Goal: Check status

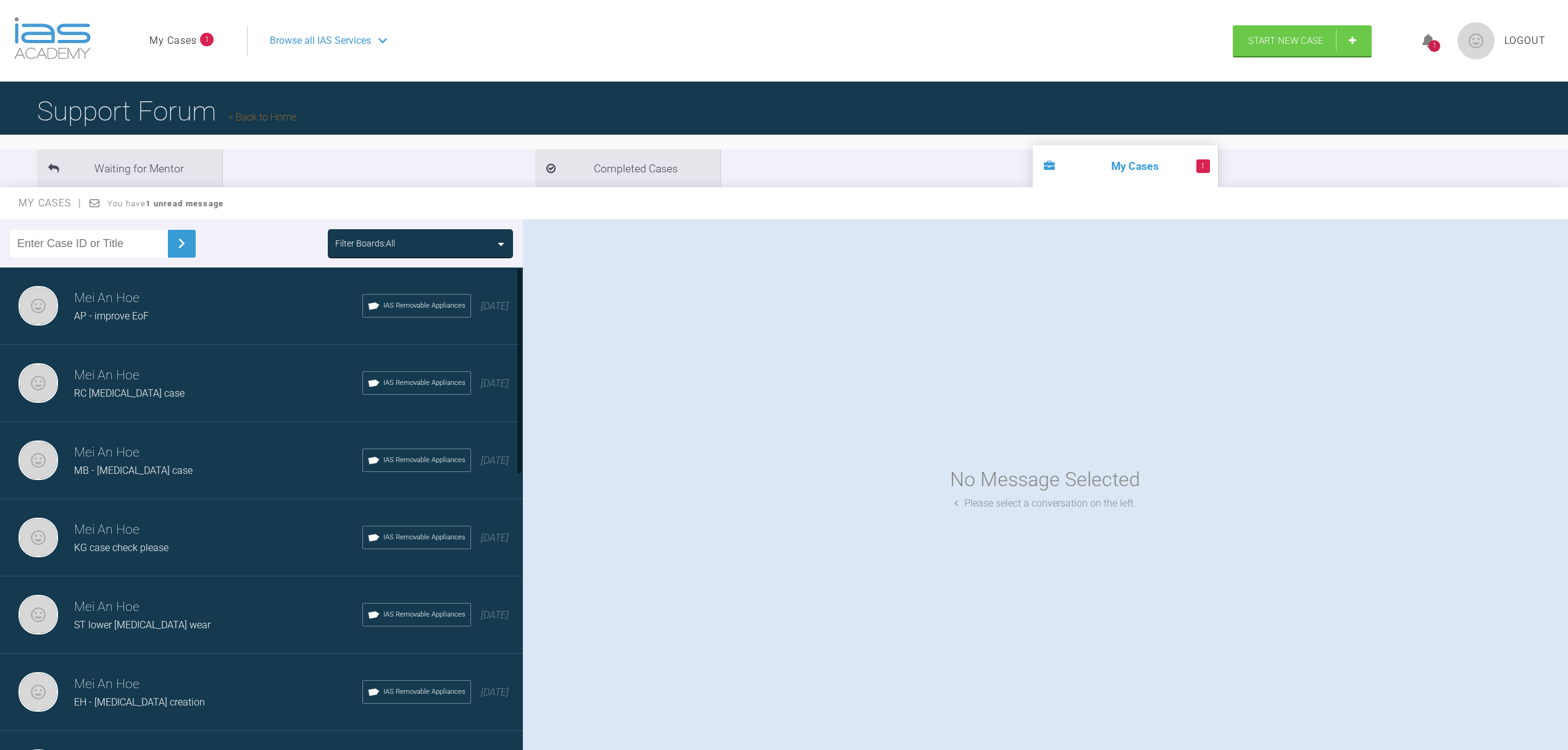
click at [211, 305] on h3 "Mei An Hoe" at bounding box center [218, 298] width 288 height 21
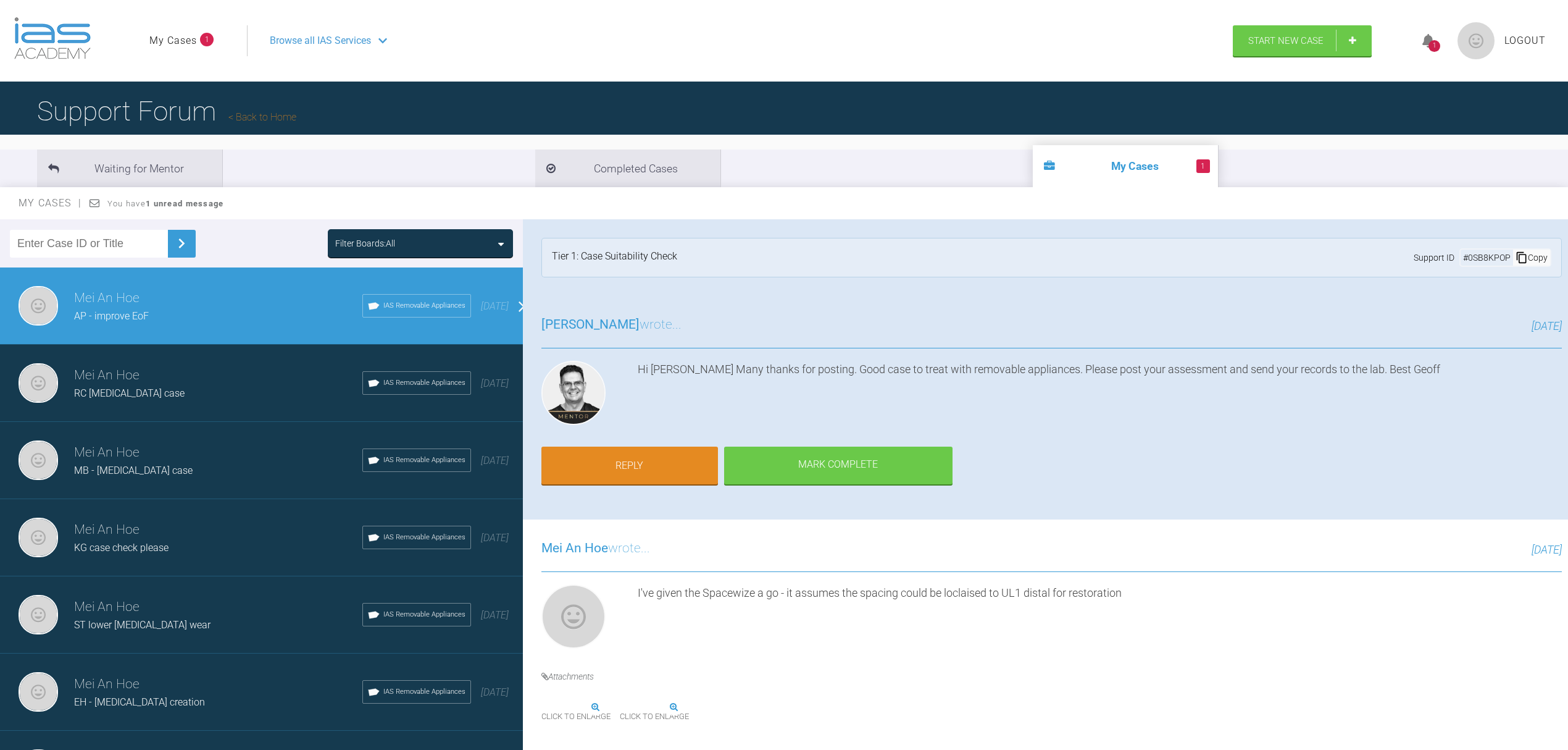
click at [151, 365] on h3 "Mei An Hoe" at bounding box center [218, 375] width 288 height 21
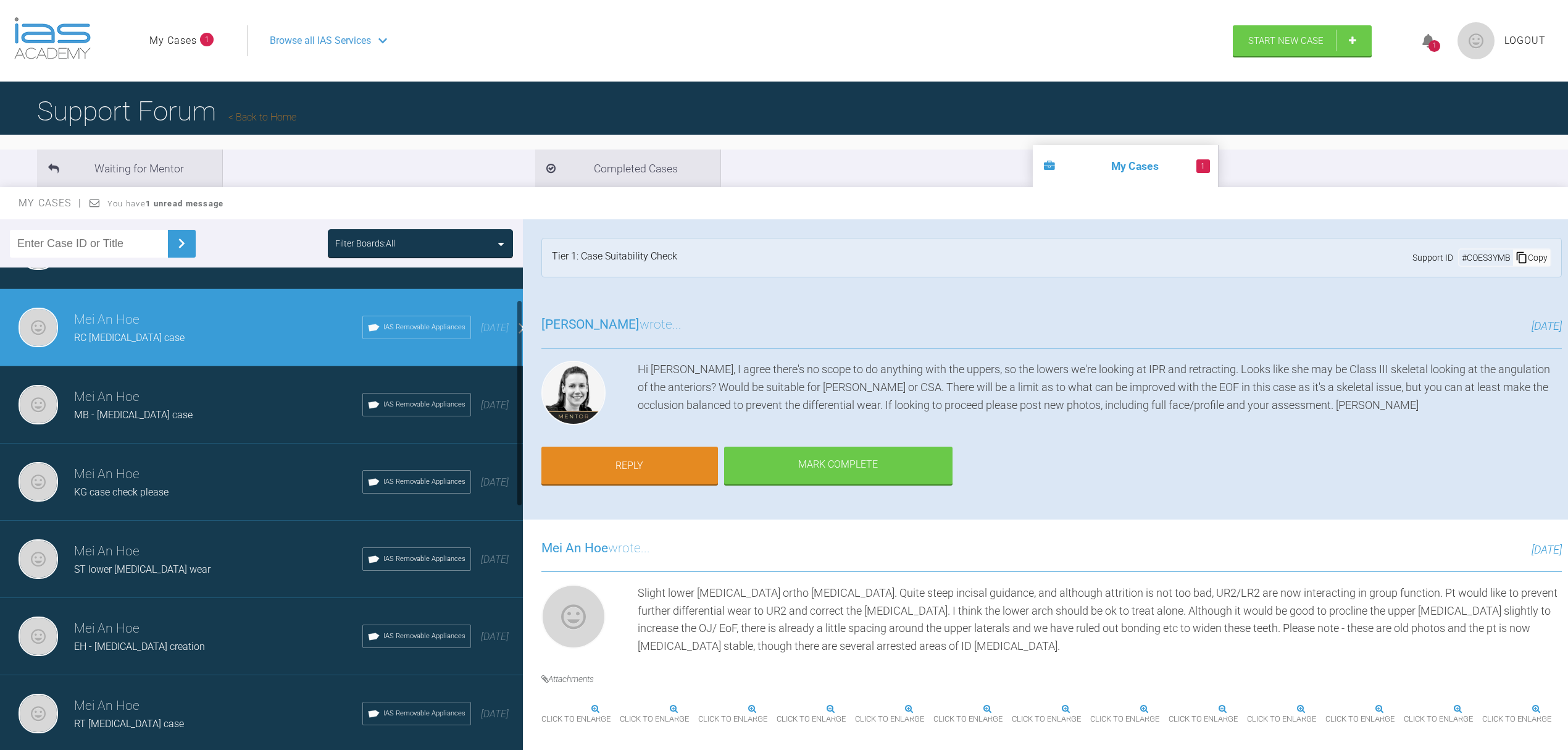
scroll to position [82, 0]
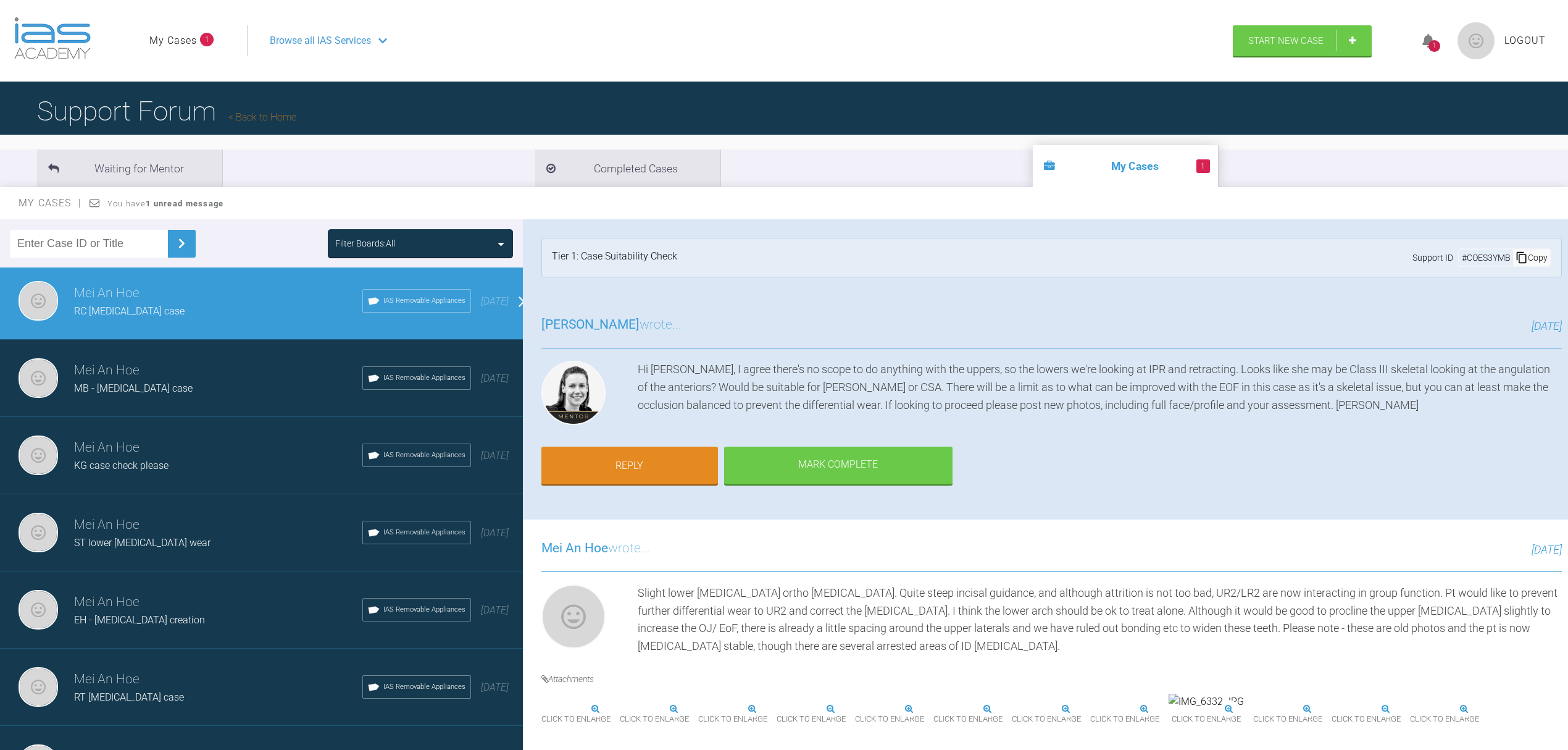
click at [1127, 249] on div "Tier 1: Case Suitability Check Support ID # COES3YMB Copy" at bounding box center [1051, 258] width 1020 height 40
click at [142, 350] on div "Mei An Hoe MB - relapse case IAS Removable Appliances 2 months ago" at bounding box center [267, 377] width 535 height 77
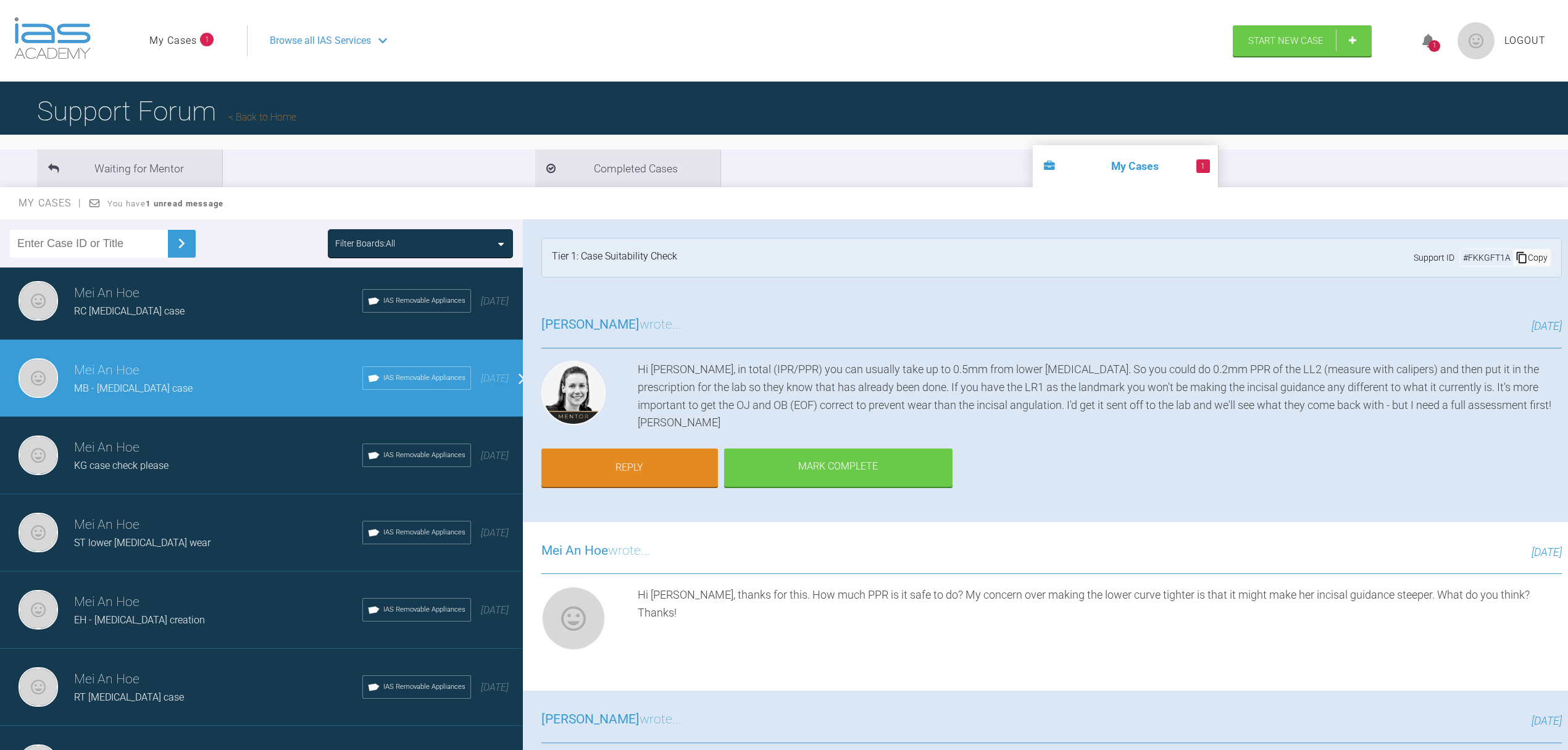
click at [226, 367] on h3 "Mei An Hoe" at bounding box center [218, 370] width 288 height 21
click at [219, 334] on div "Mei An Hoe RC relapse case IAS Removable Appliances 2 months ago" at bounding box center [267, 301] width 535 height 77
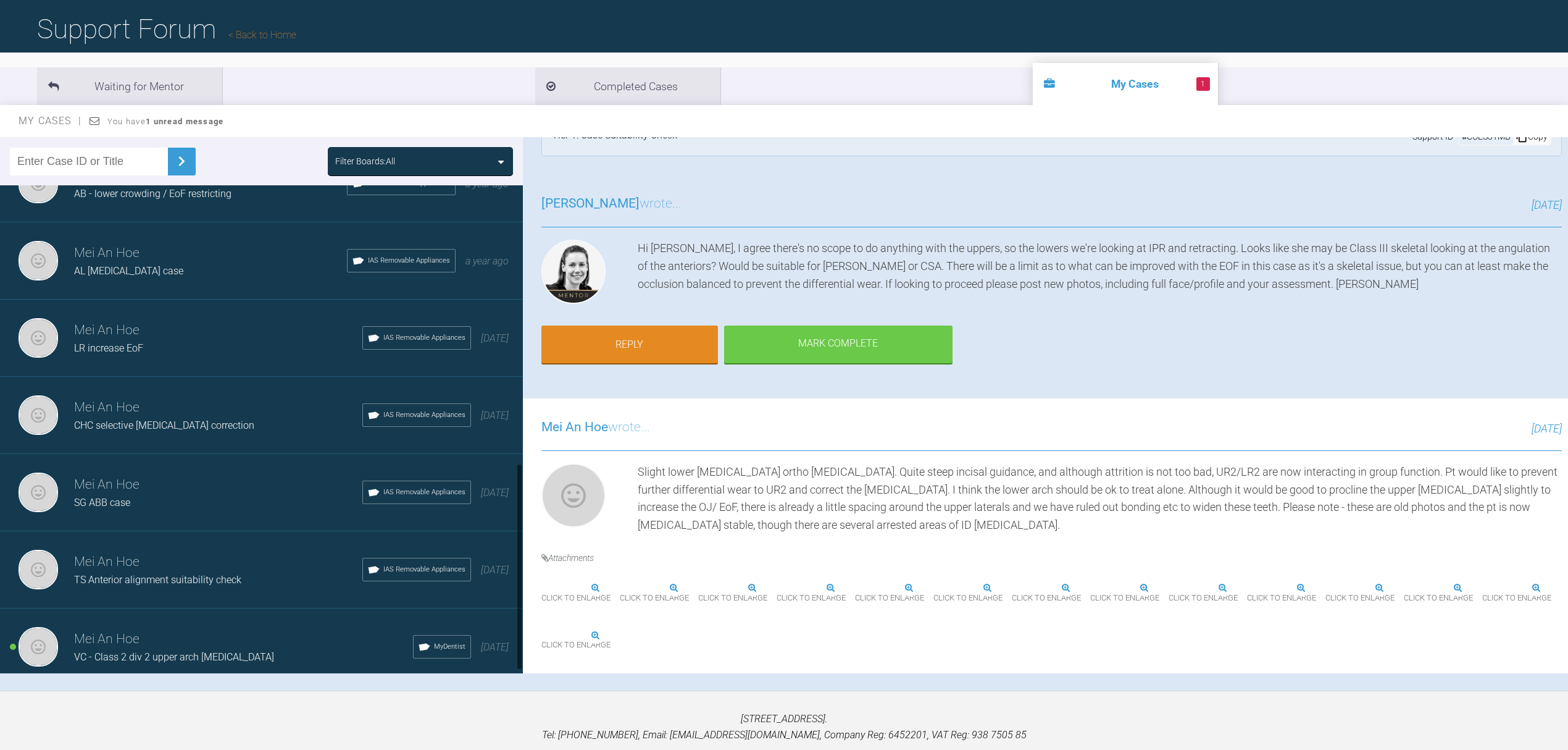
scroll to position [660, 0]
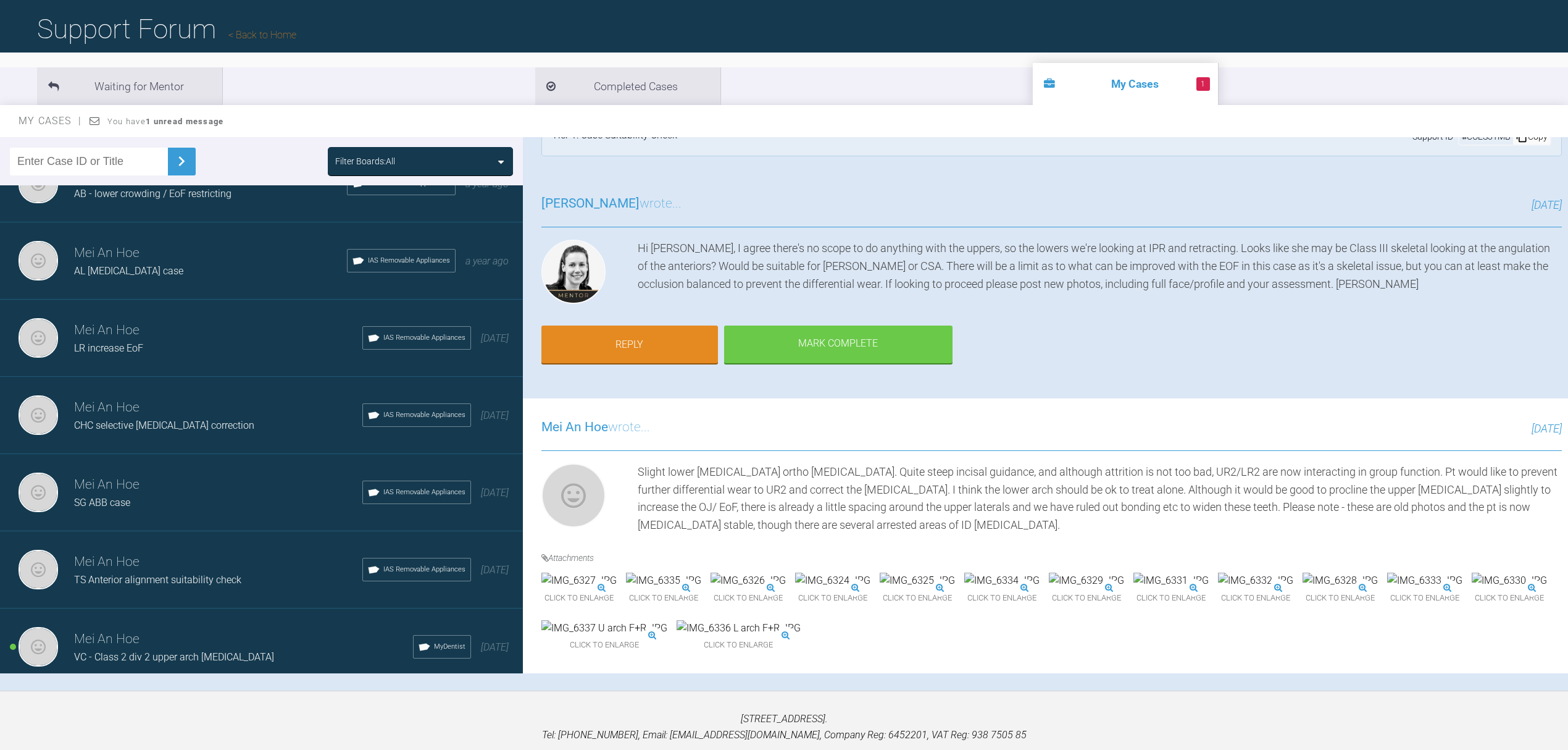
click at [163, 628] on h3 "Mei An Hoe" at bounding box center [243, 638] width 338 height 21
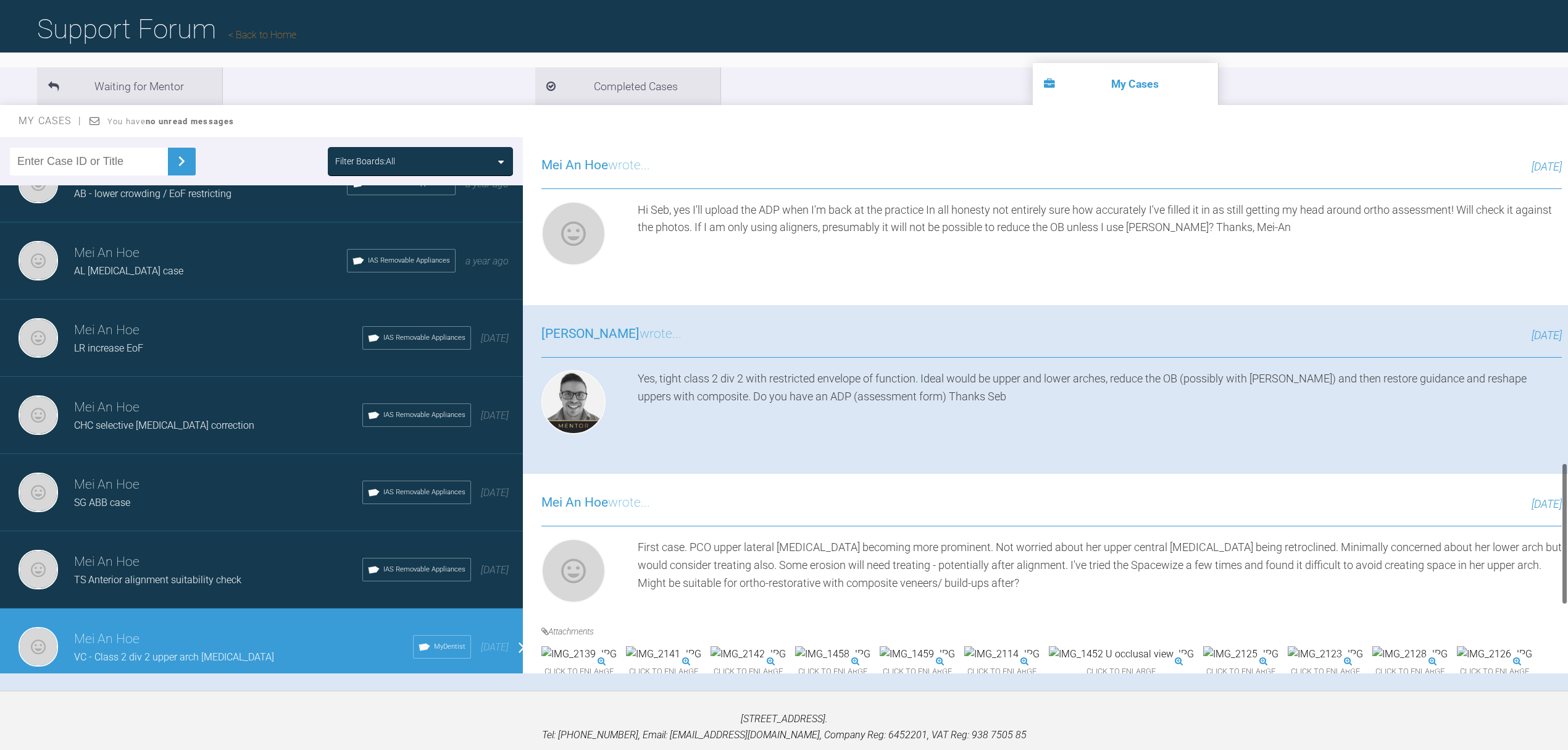
scroll to position [1483, 0]
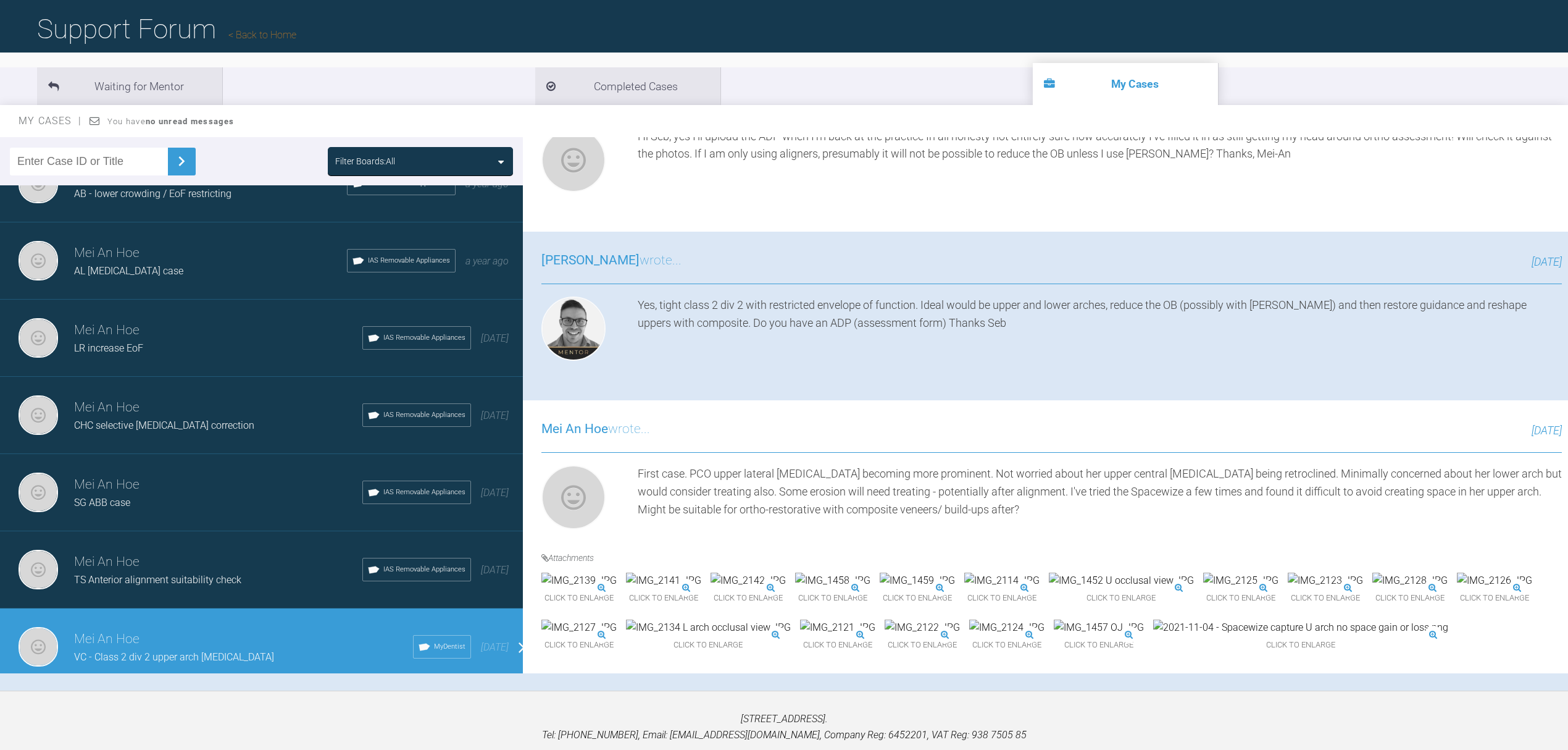
click at [1153, 619] on img at bounding box center [1301, 627] width 295 height 16
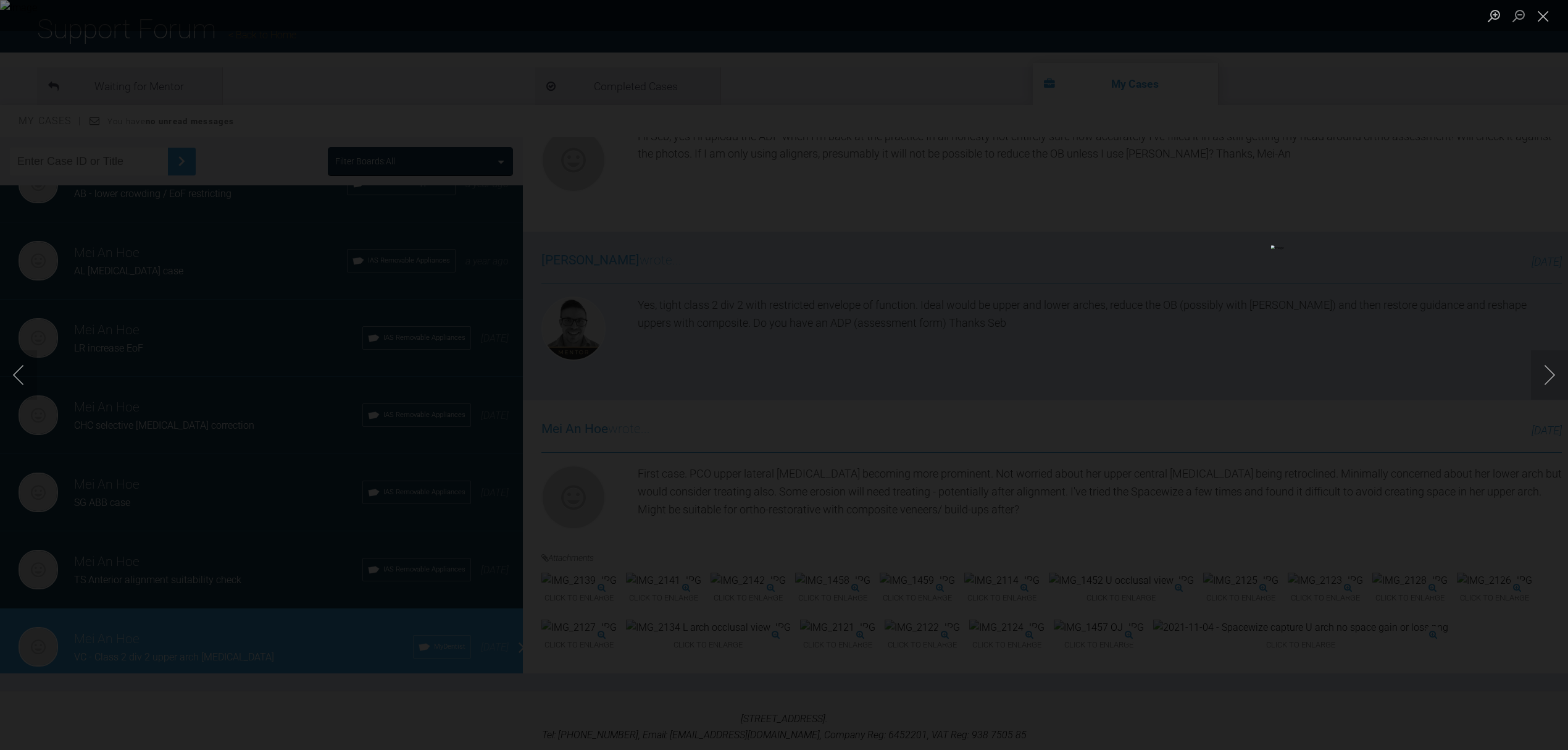
click at [1335, 680] on div "Lightbox" at bounding box center [784, 375] width 1568 height 750
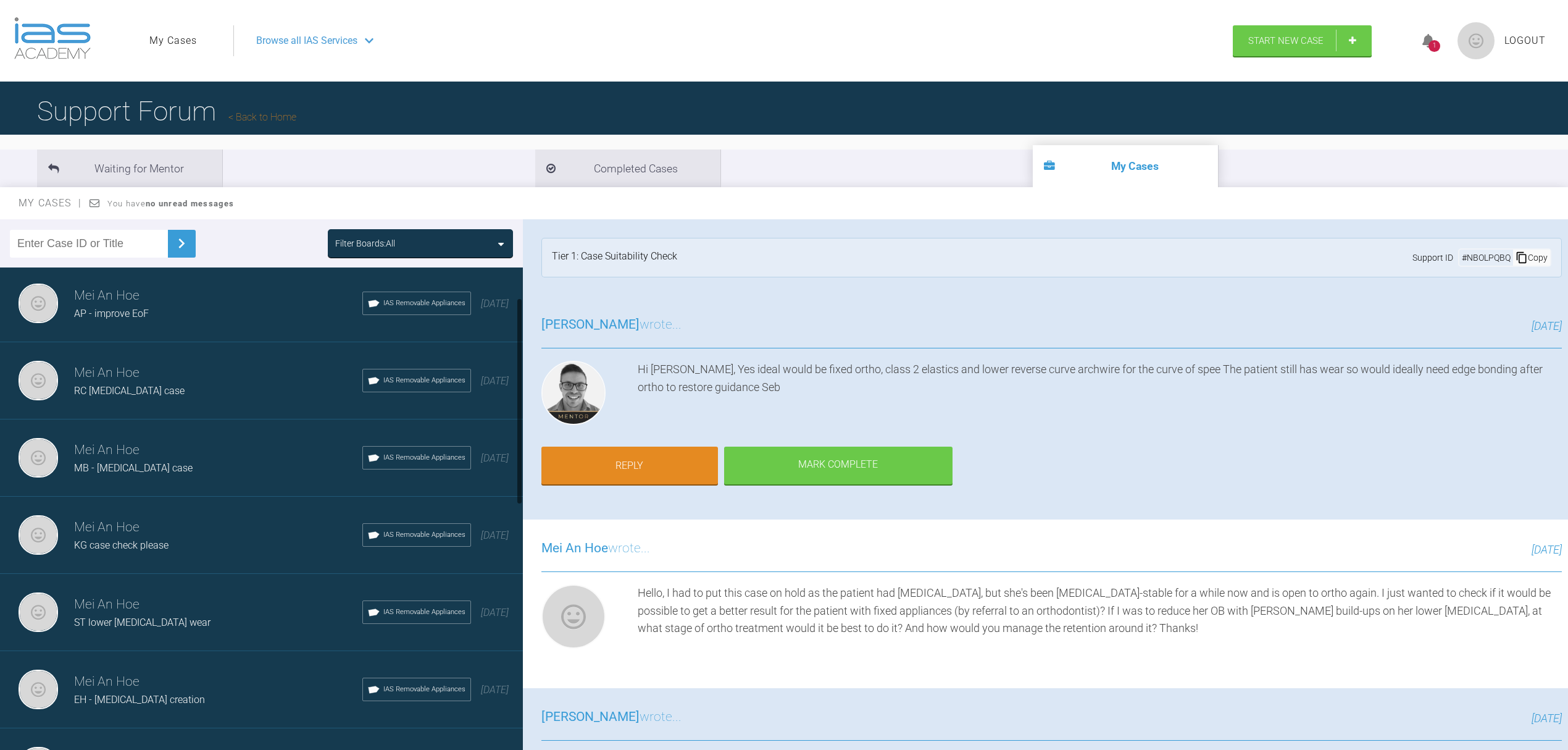
scroll to position [0, 0]
click at [146, 335] on div "Mei An Hoe AP - improve EoF IAS Removable Appliances 19 days ago" at bounding box center [267, 306] width 535 height 77
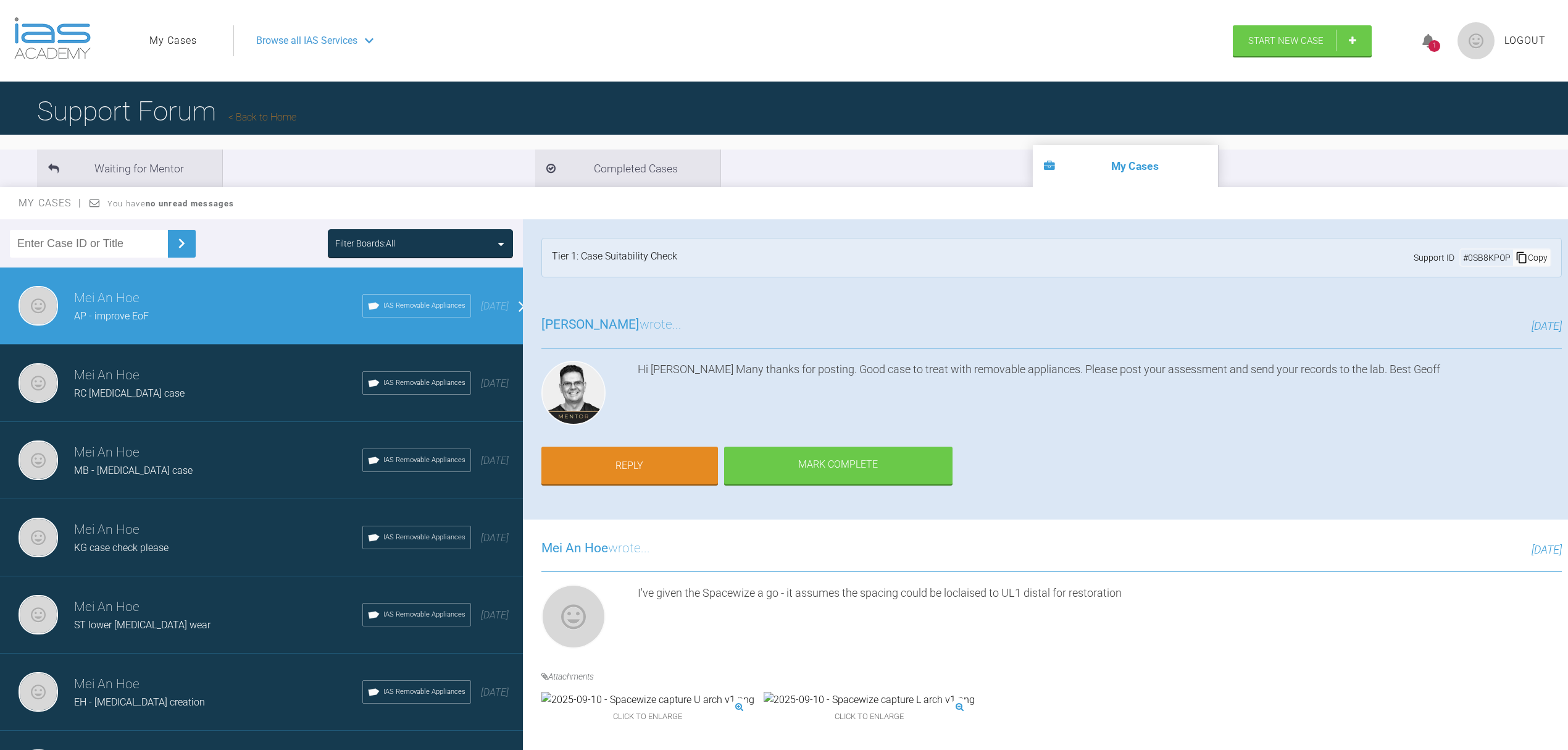
click at [200, 417] on div "Mei An Hoe RC relapse case IAS Removable Appliances 2 months ago" at bounding box center [267, 382] width 535 height 77
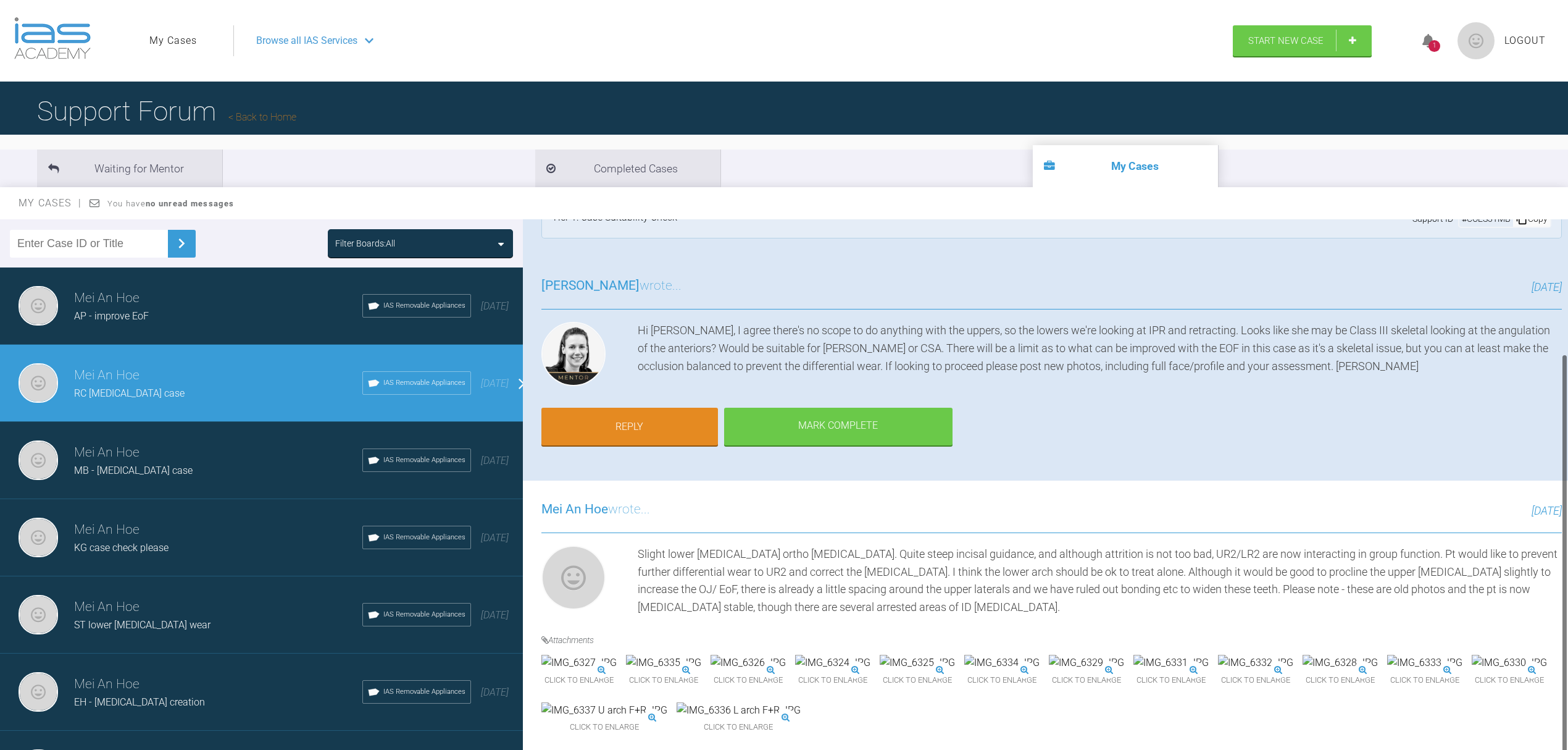
scroll to position [184, 0]
click at [608, 654] on img at bounding box center [578, 662] width 75 height 16
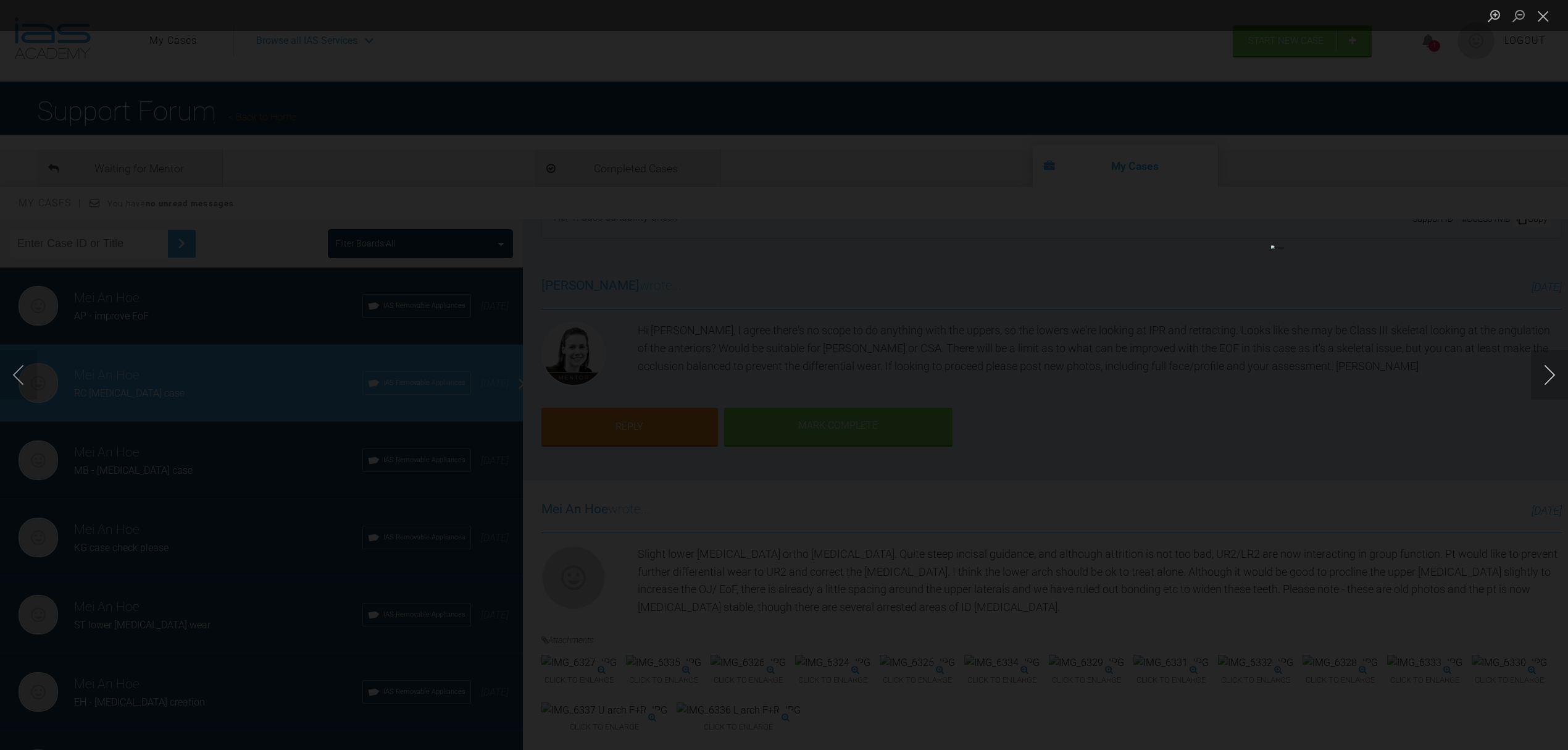
click at [1535, 367] on button "Next image" at bounding box center [1548, 375] width 37 height 49
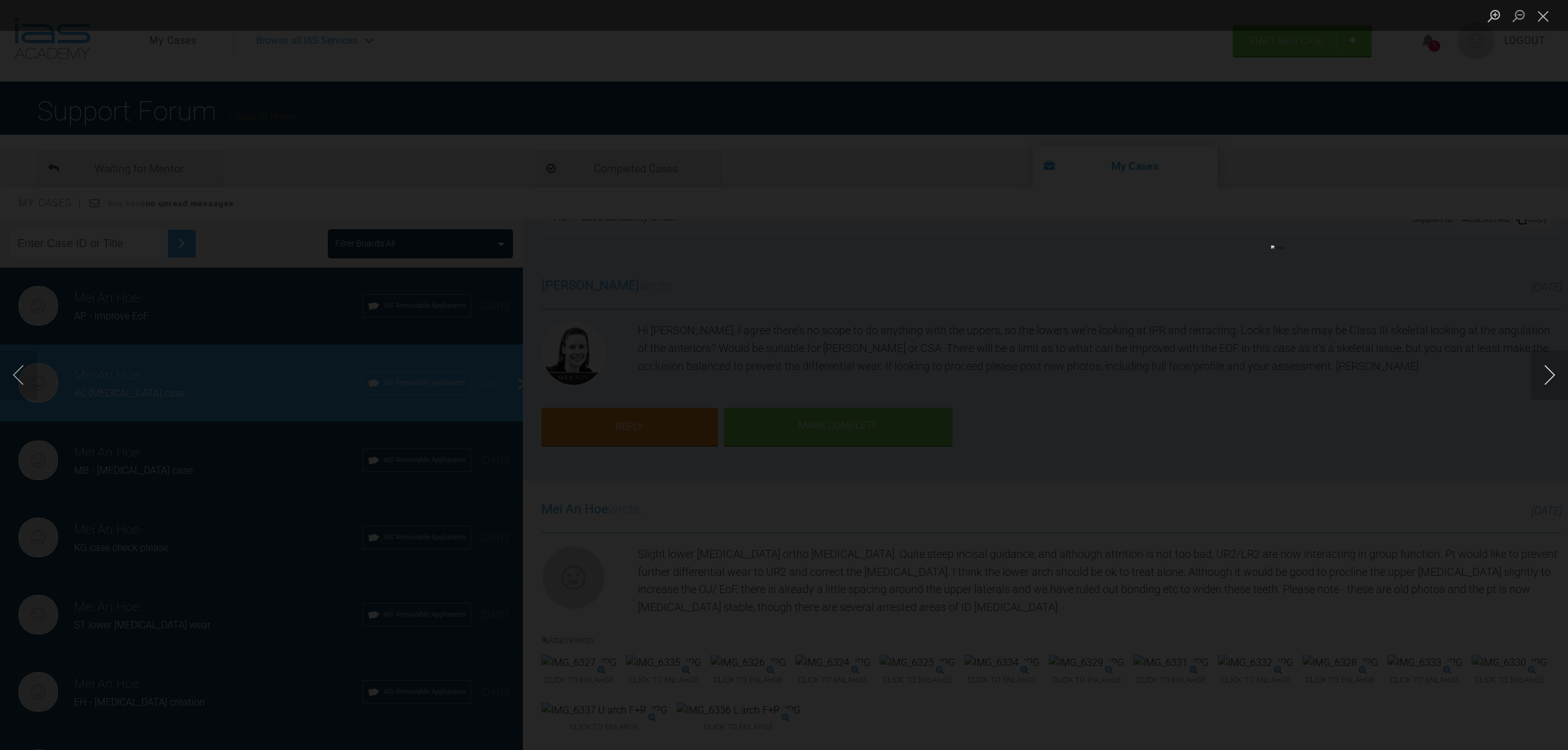
click at [1535, 367] on button "Next image" at bounding box center [1548, 375] width 37 height 49
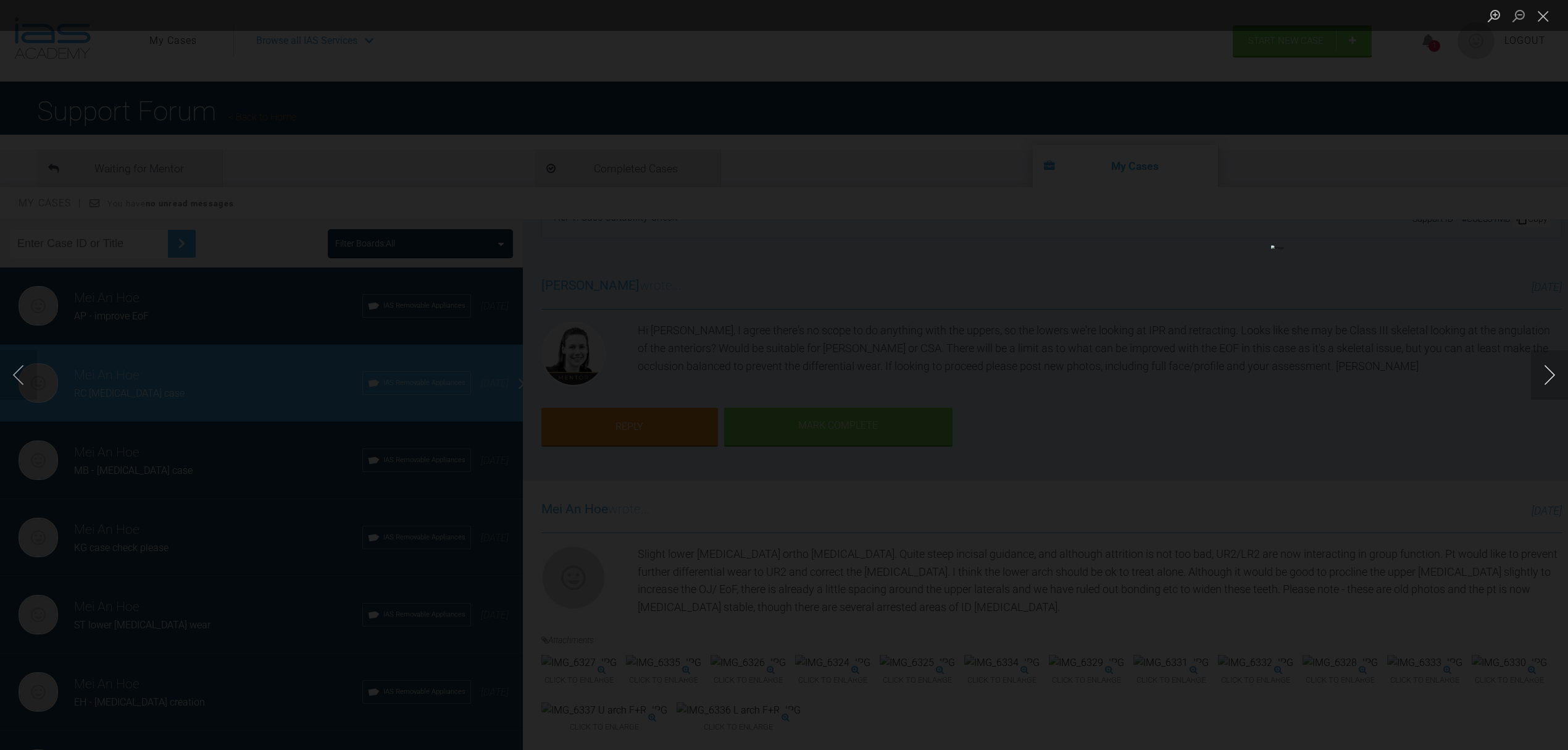
click at [1535, 367] on button "Next image" at bounding box center [1548, 375] width 37 height 49
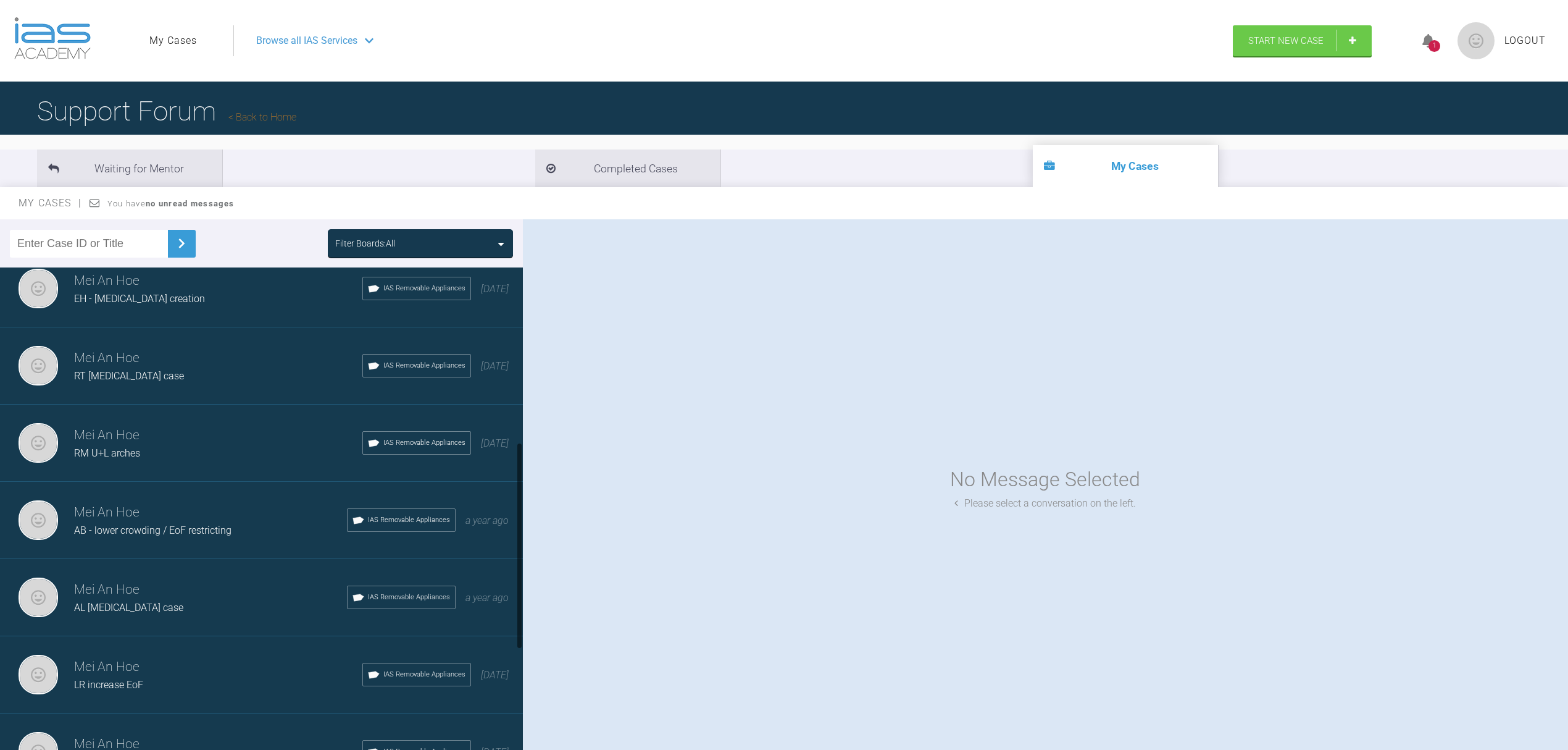
scroll to position [411, 0]
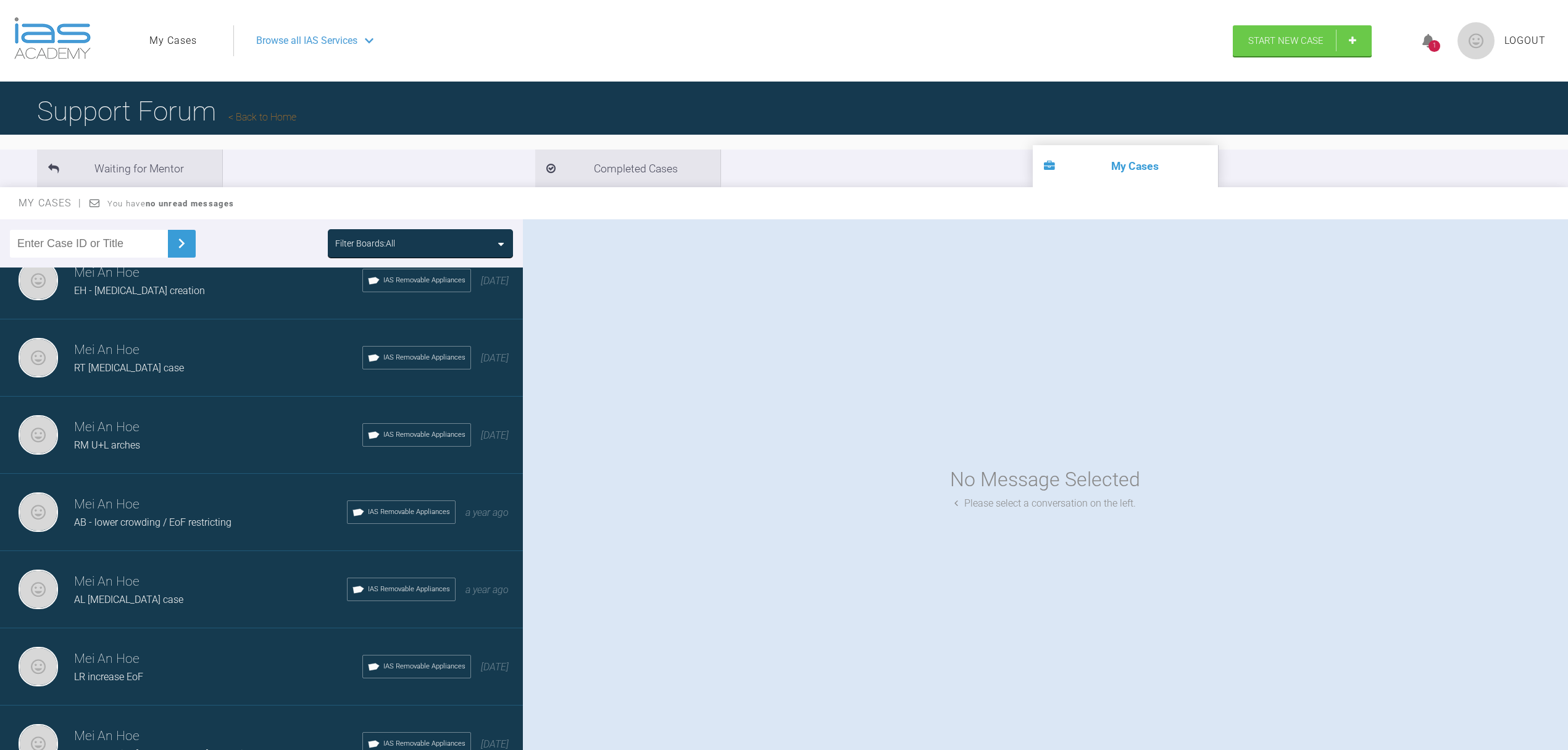
click at [372, 38] on icon at bounding box center [368, 41] width 9 height 10
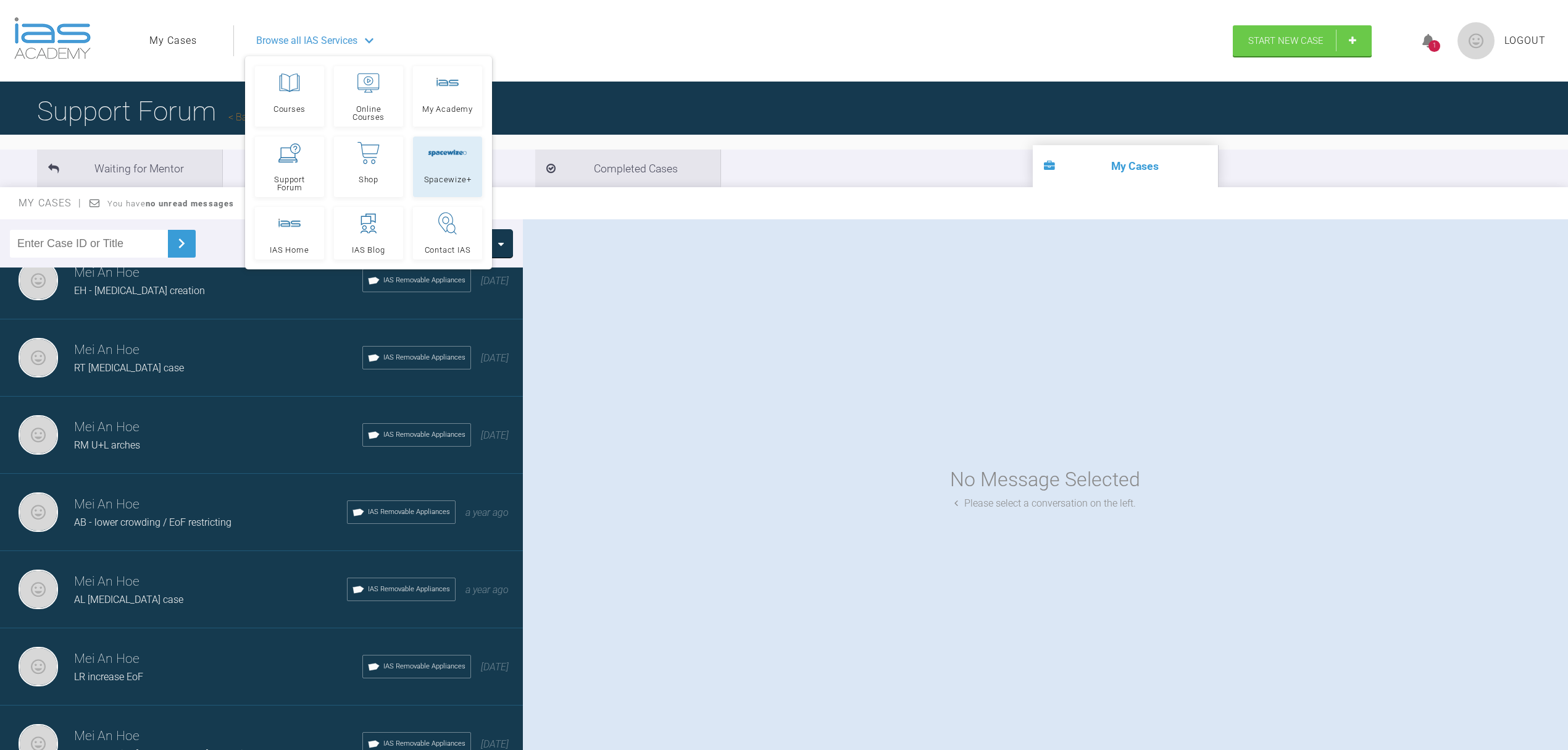
click at [440, 163] on div at bounding box center [447, 153] width 40 height 22
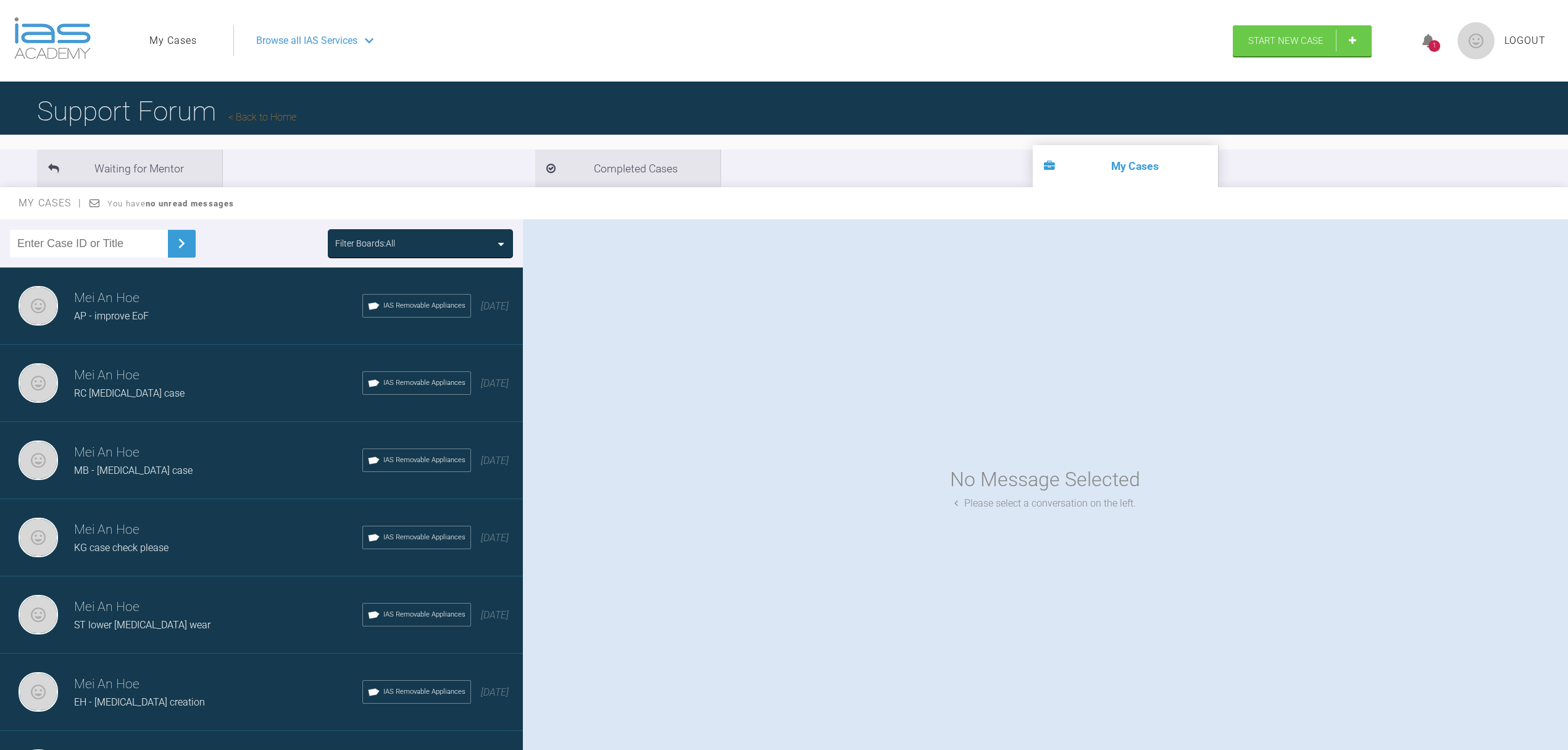
click at [369, 50] on div "Browse all IAS Services" at bounding box center [727, 40] width 965 height 31
